Goal: Navigation & Orientation: Find specific page/section

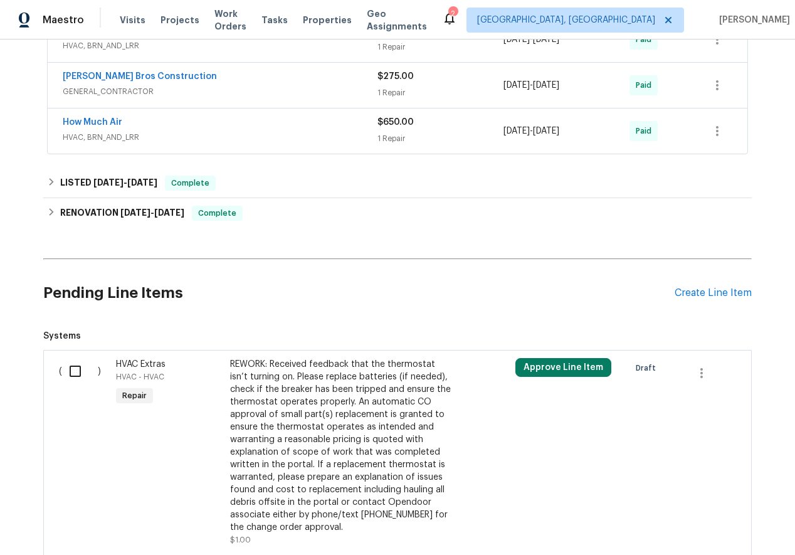
scroll to position [307, 0]
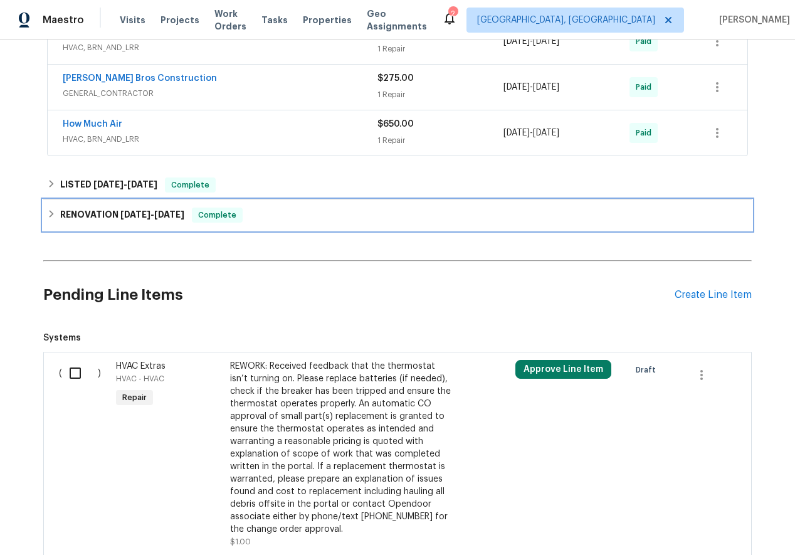
click at [53, 216] on icon at bounding box center [51, 213] width 9 height 9
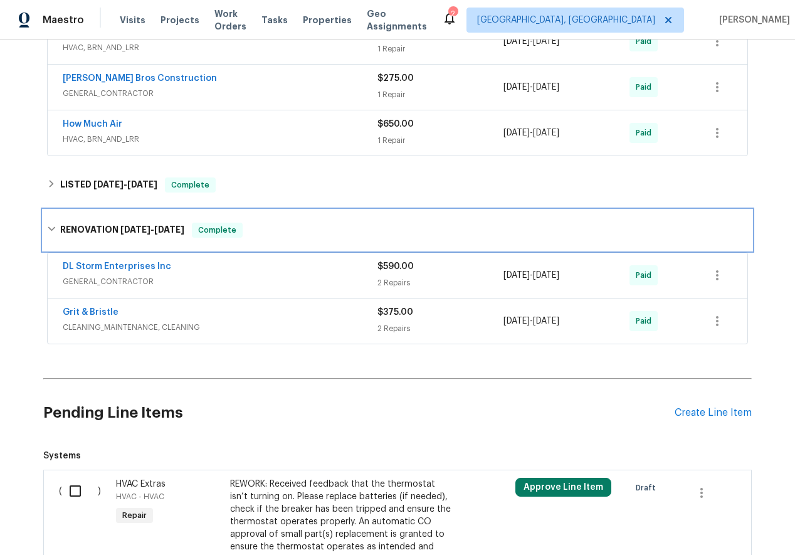
scroll to position [420, 0]
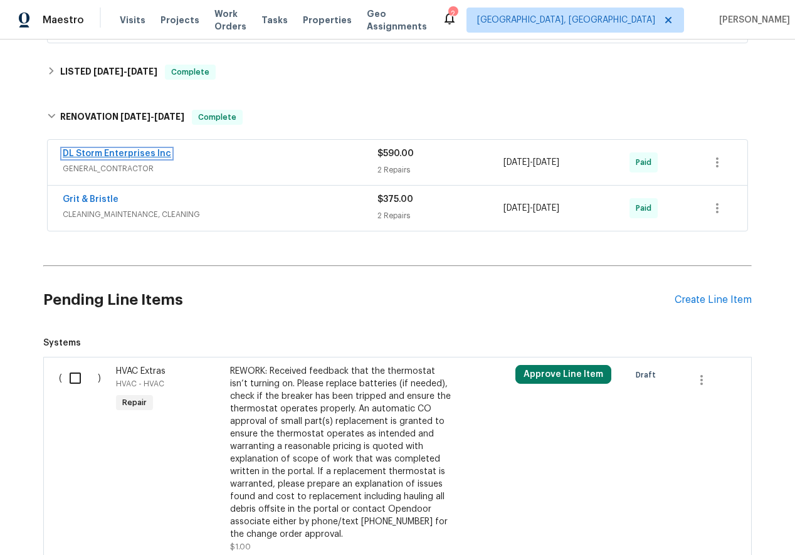
click at [119, 154] on link "DL Storm Enterprises Inc" at bounding box center [117, 153] width 108 height 9
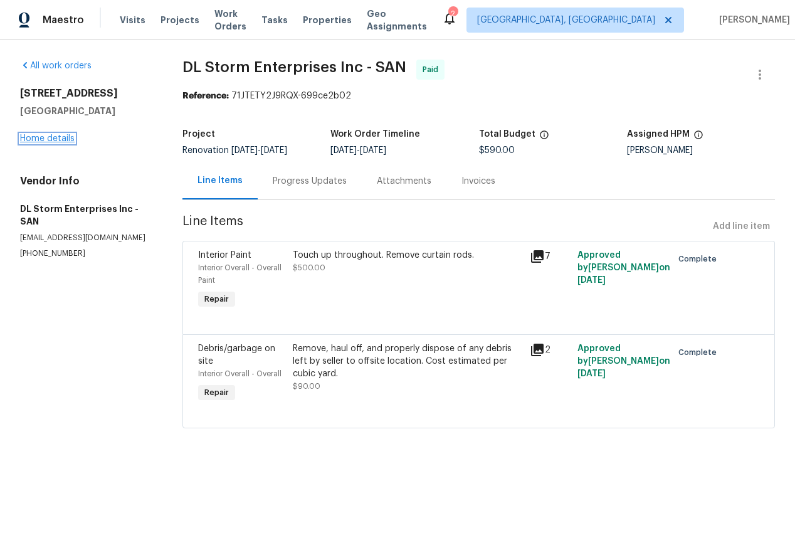
click at [50, 138] on link "Home details" at bounding box center [47, 138] width 55 height 9
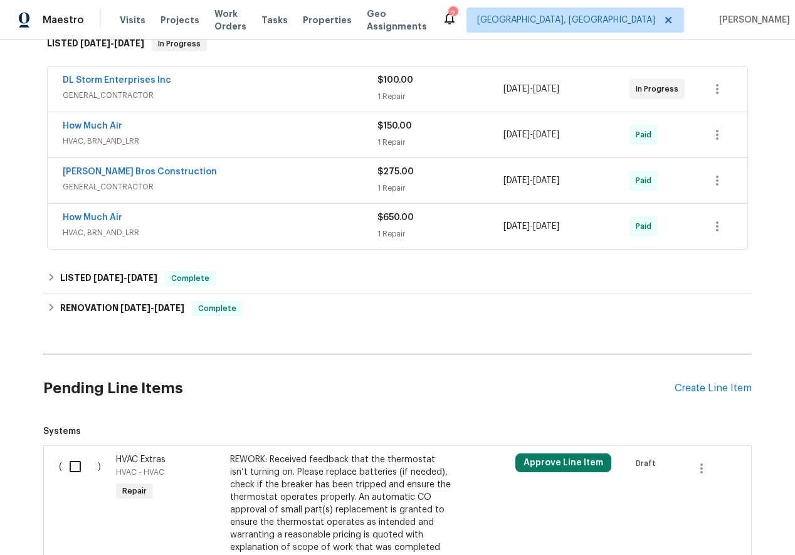
scroll to position [108, 0]
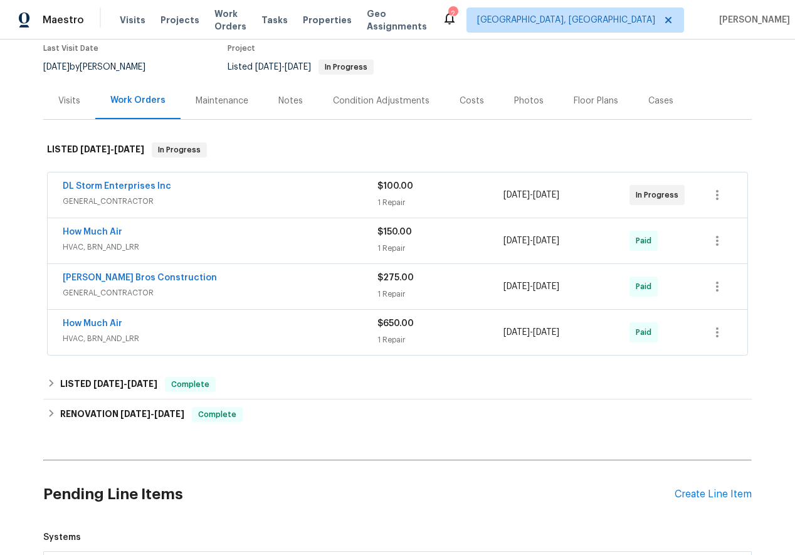
click at [66, 99] on div "Visits" at bounding box center [69, 101] width 22 height 13
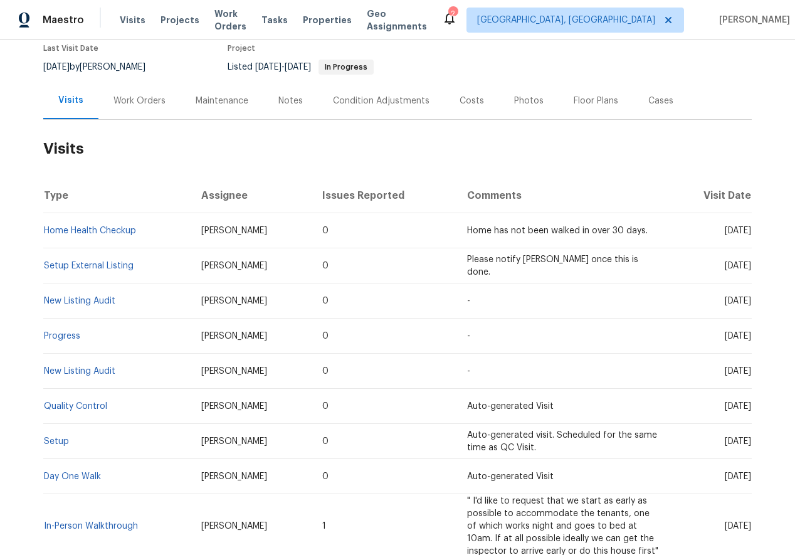
scroll to position [197, 0]
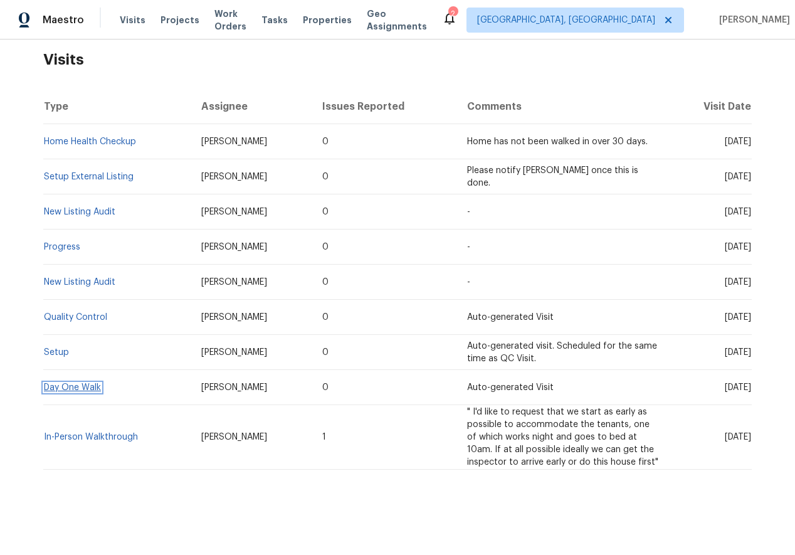
click at [87, 389] on link "Day One Walk" at bounding box center [72, 387] width 57 height 9
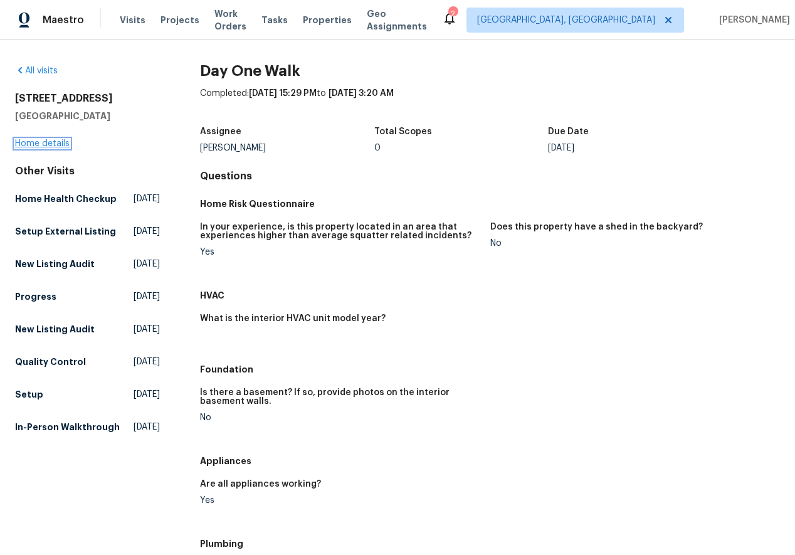
click at [48, 145] on link "Home details" at bounding box center [42, 143] width 55 height 9
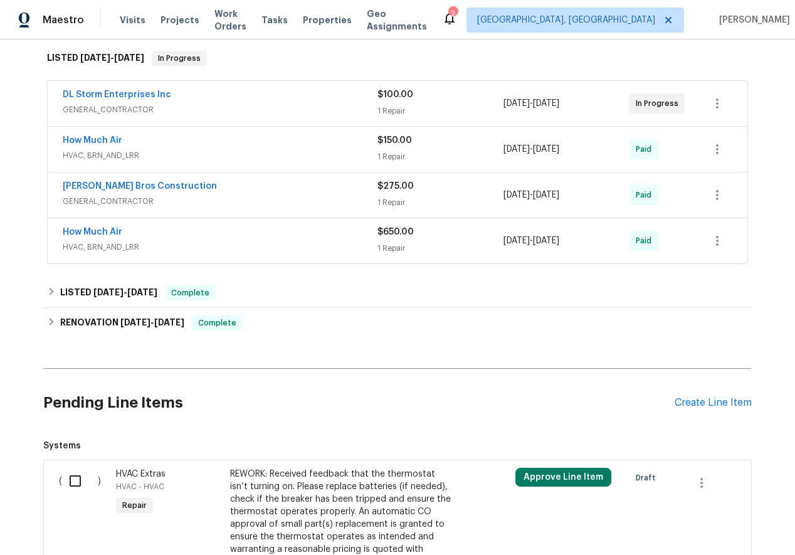
scroll to position [198, 0]
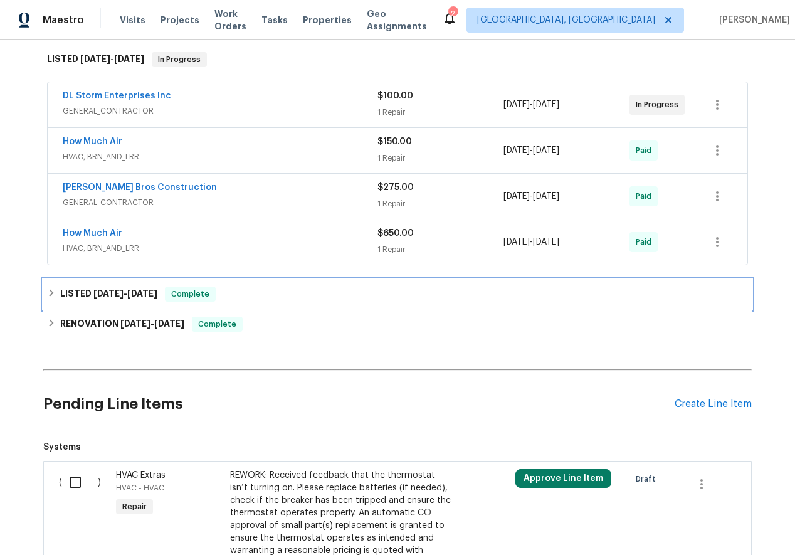
click at [47, 290] on icon at bounding box center [51, 292] width 9 height 9
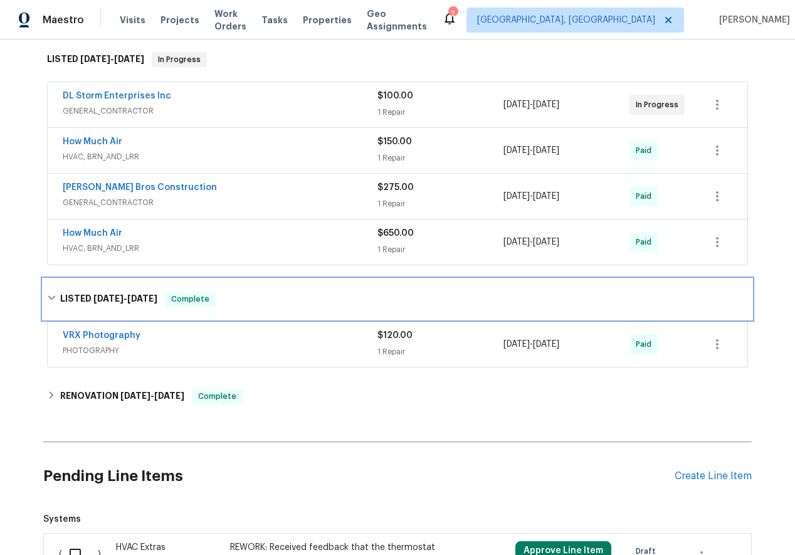
click at [47, 290] on div "LISTED [DATE] - [DATE] Complete" at bounding box center [397, 299] width 708 height 40
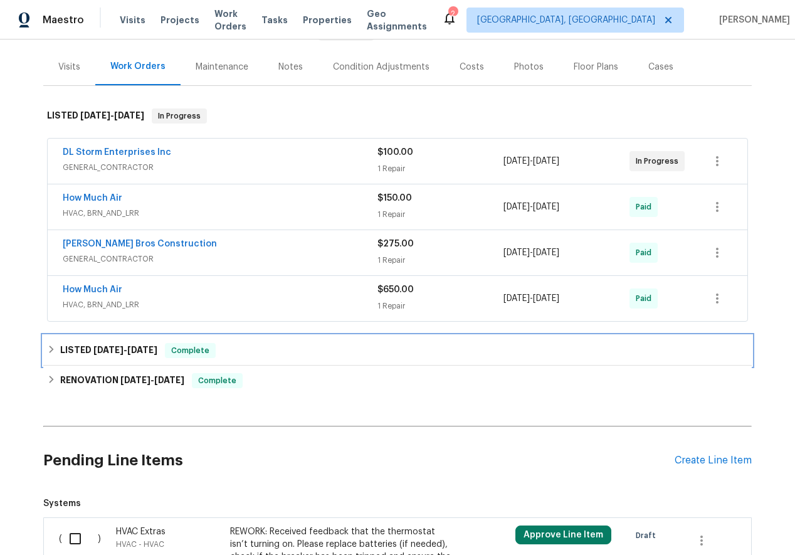
scroll to position [141, 0]
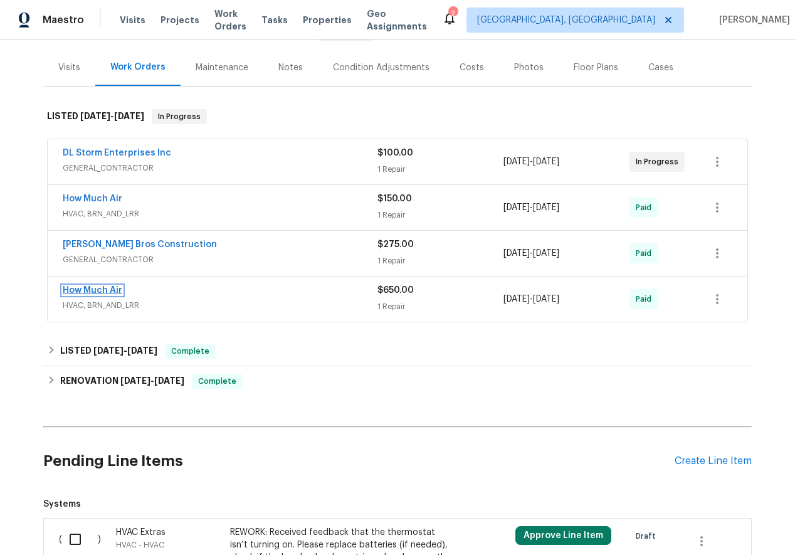
click at [100, 290] on link "How Much Air" at bounding box center [93, 290] width 60 height 9
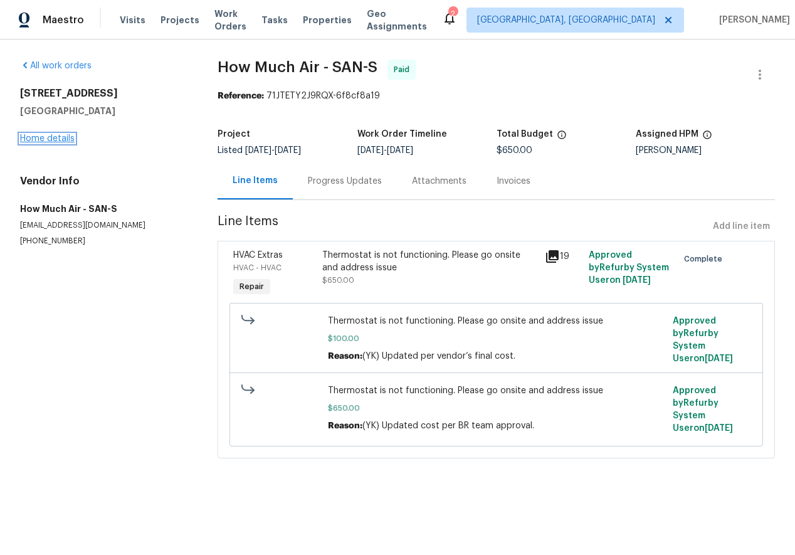
click at [38, 136] on link "Home details" at bounding box center [47, 138] width 55 height 9
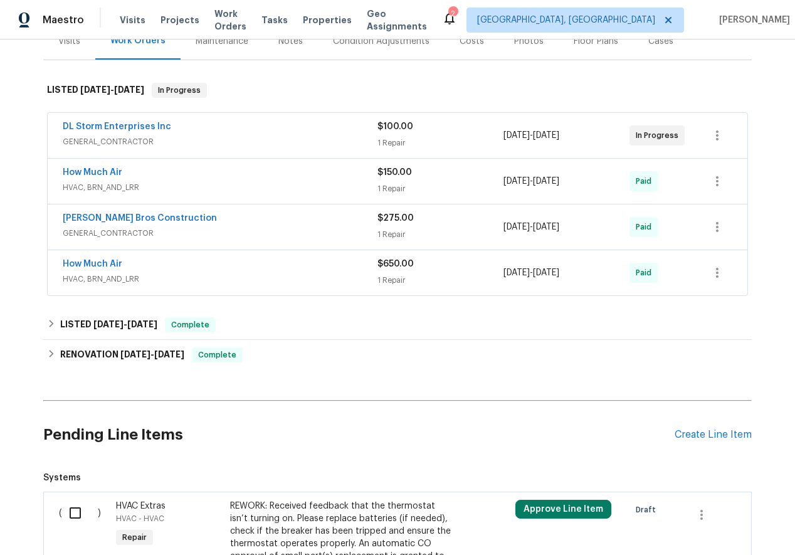
scroll to position [198, 0]
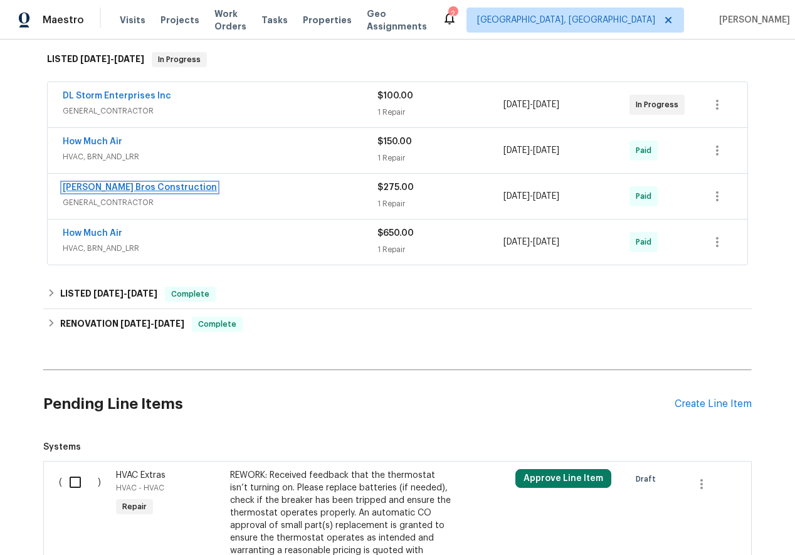
click at [101, 183] on link "[PERSON_NAME] Bros Construction" at bounding box center [140, 187] width 154 height 9
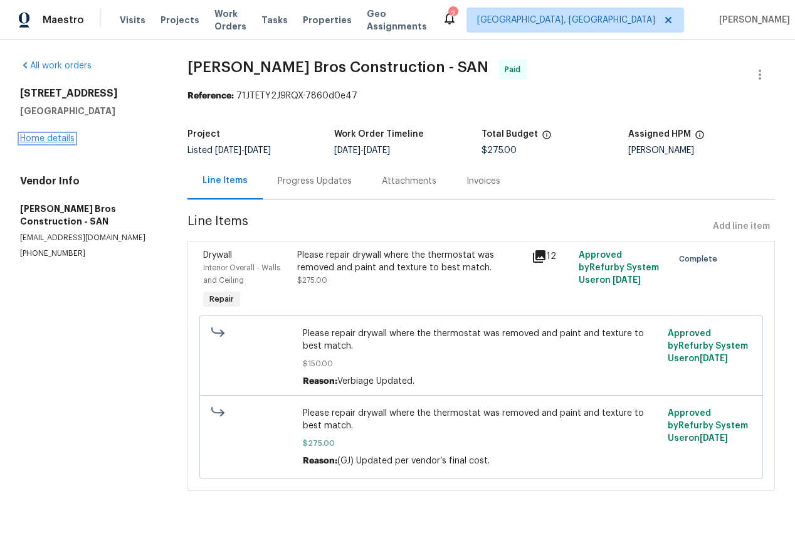
click at [34, 136] on link "Home details" at bounding box center [47, 138] width 55 height 9
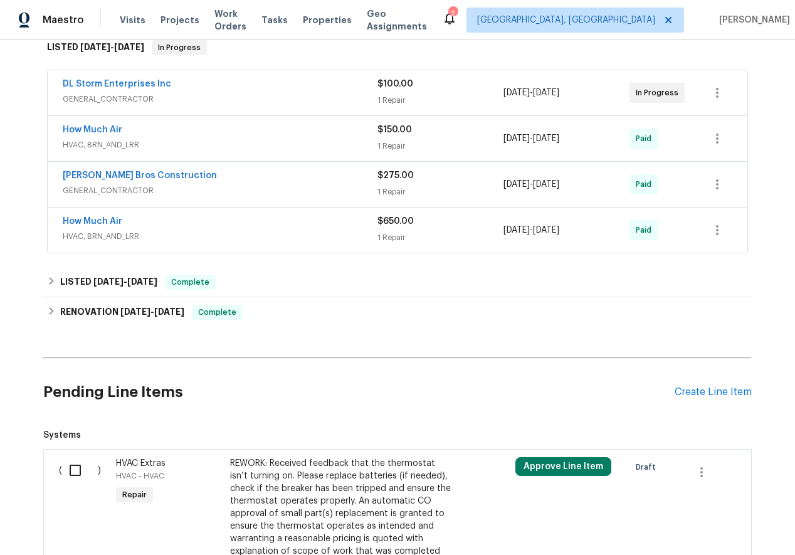
scroll to position [211, 0]
click at [103, 127] on link "How Much Air" at bounding box center [93, 129] width 60 height 9
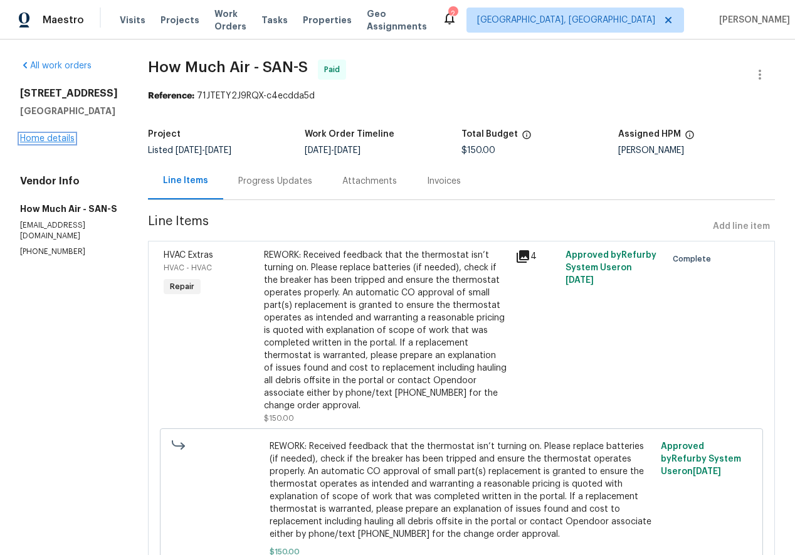
click at [38, 135] on link "Home details" at bounding box center [47, 138] width 55 height 9
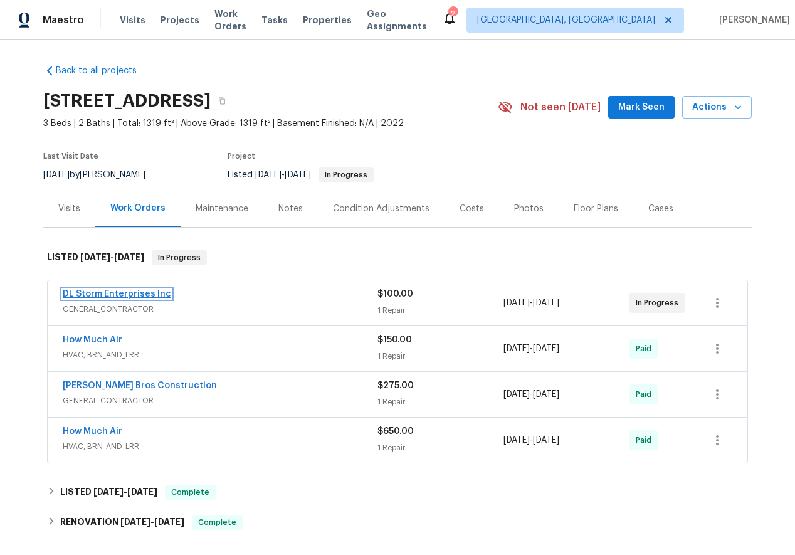
click at [92, 296] on link "DL Storm Enterprises Inc" at bounding box center [117, 294] width 108 height 9
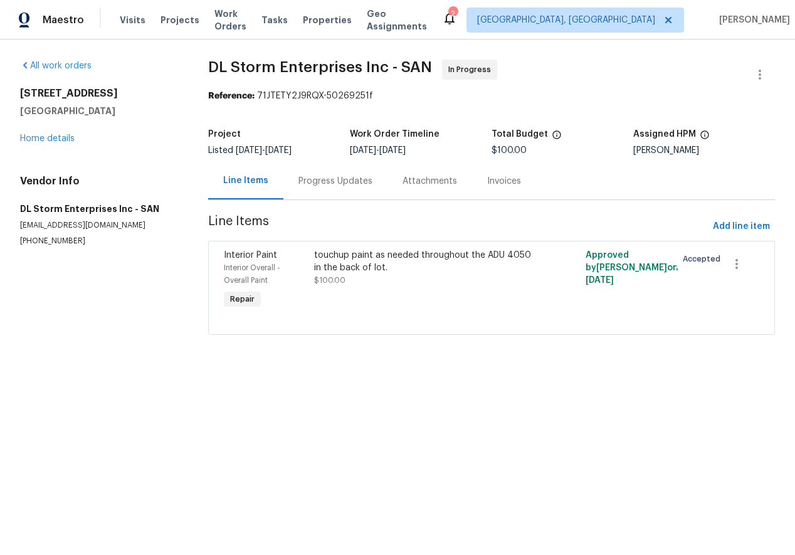
drag, startPoint x: 21, startPoint y: 92, endPoint x: 117, endPoint y: 117, distance: 98.9
click at [117, 117] on div "[STREET_ADDRESS]" at bounding box center [99, 102] width 158 height 30
copy div "[STREET_ADDRESS]"
